Goal: Navigation & Orientation: Find specific page/section

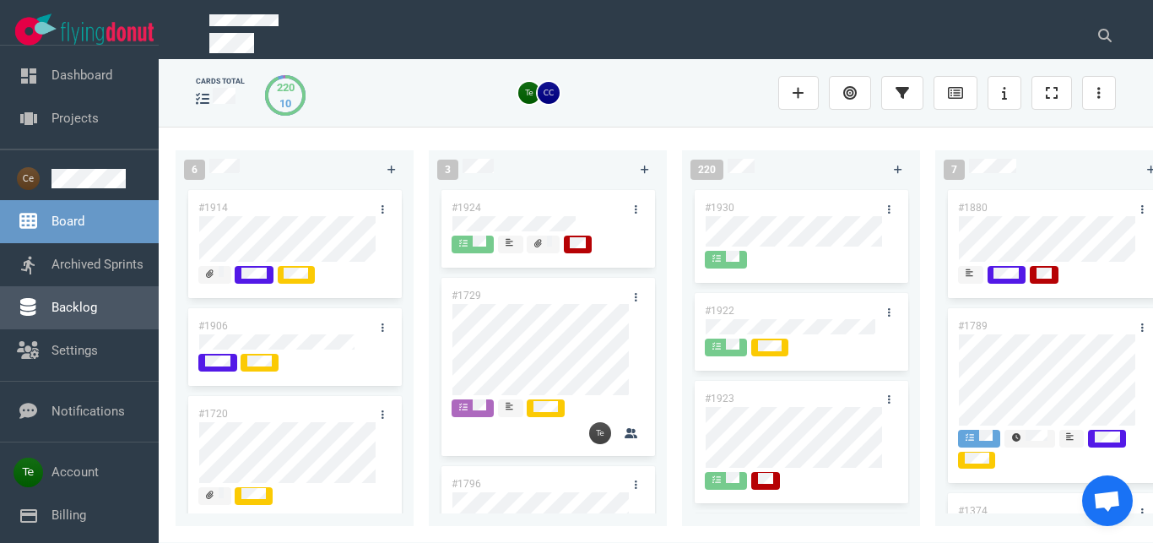
drag, startPoint x: 90, startPoint y: 305, endPoint x: 139, endPoint y: 287, distance: 52.1
click at [90, 306] on link "Backlog" at bounding box center [74, 307] width 46 height 15
